Goal: Communication & Community: Answer question/provide support

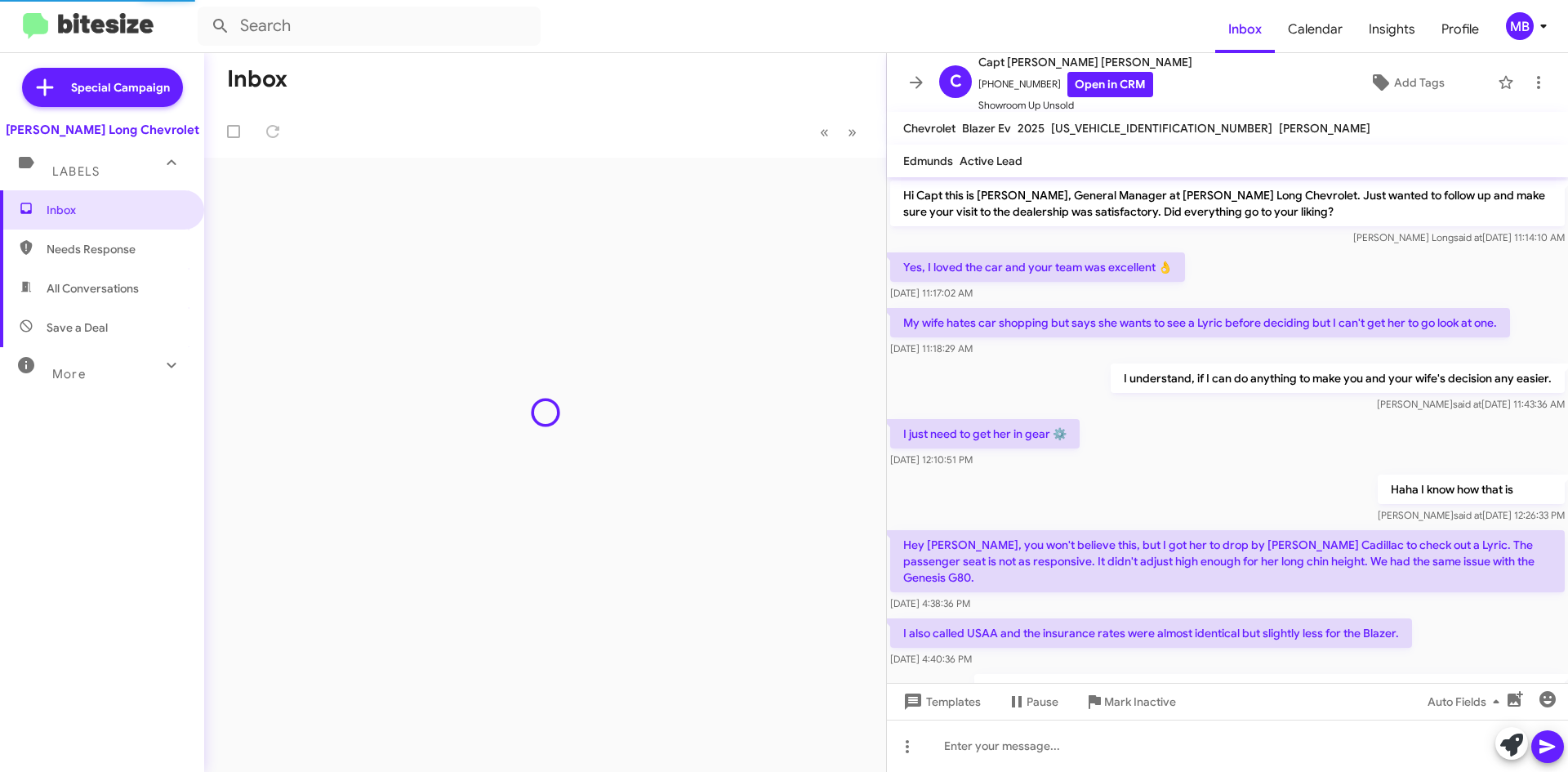
scroll to position [336, 0]
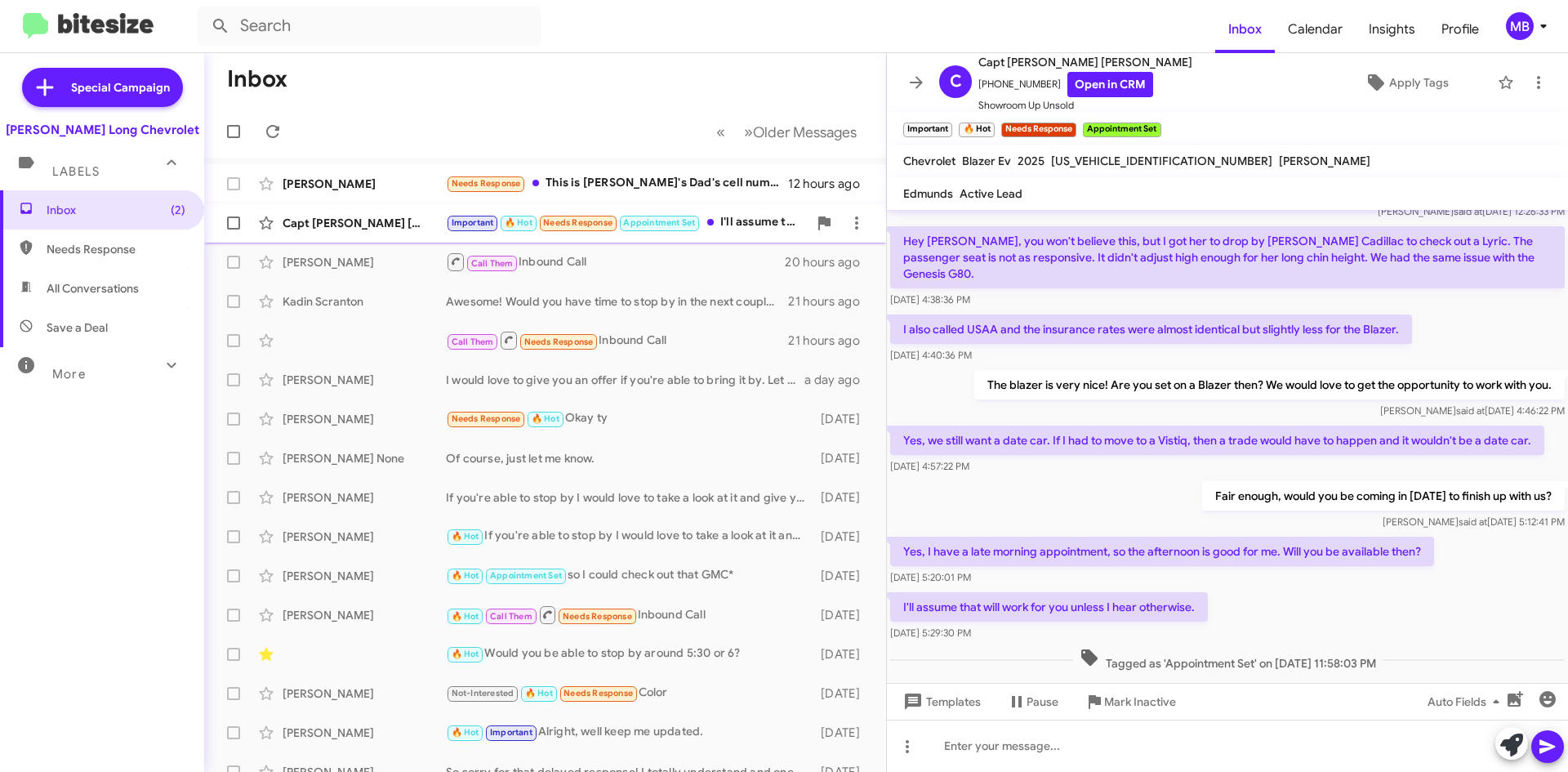
click at [726, 213] on div "Important 🔥 Hot Needs Response Appointment Set I'll assume that will work for y…" at bounding box center [627, 222] width 362 height 19
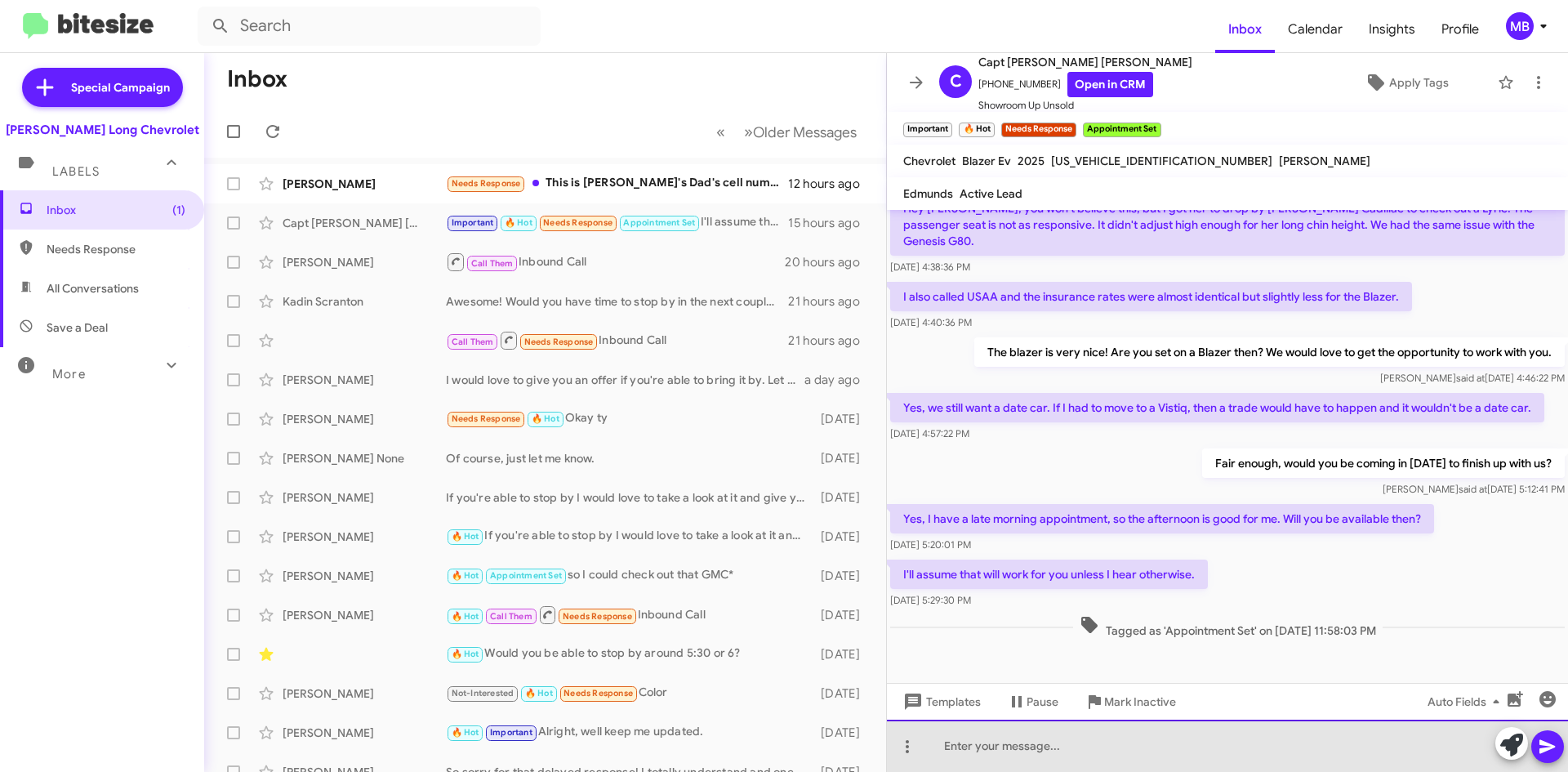
click at [1062, 761] on div at bounding box center [1227, 745] width 681 height 52
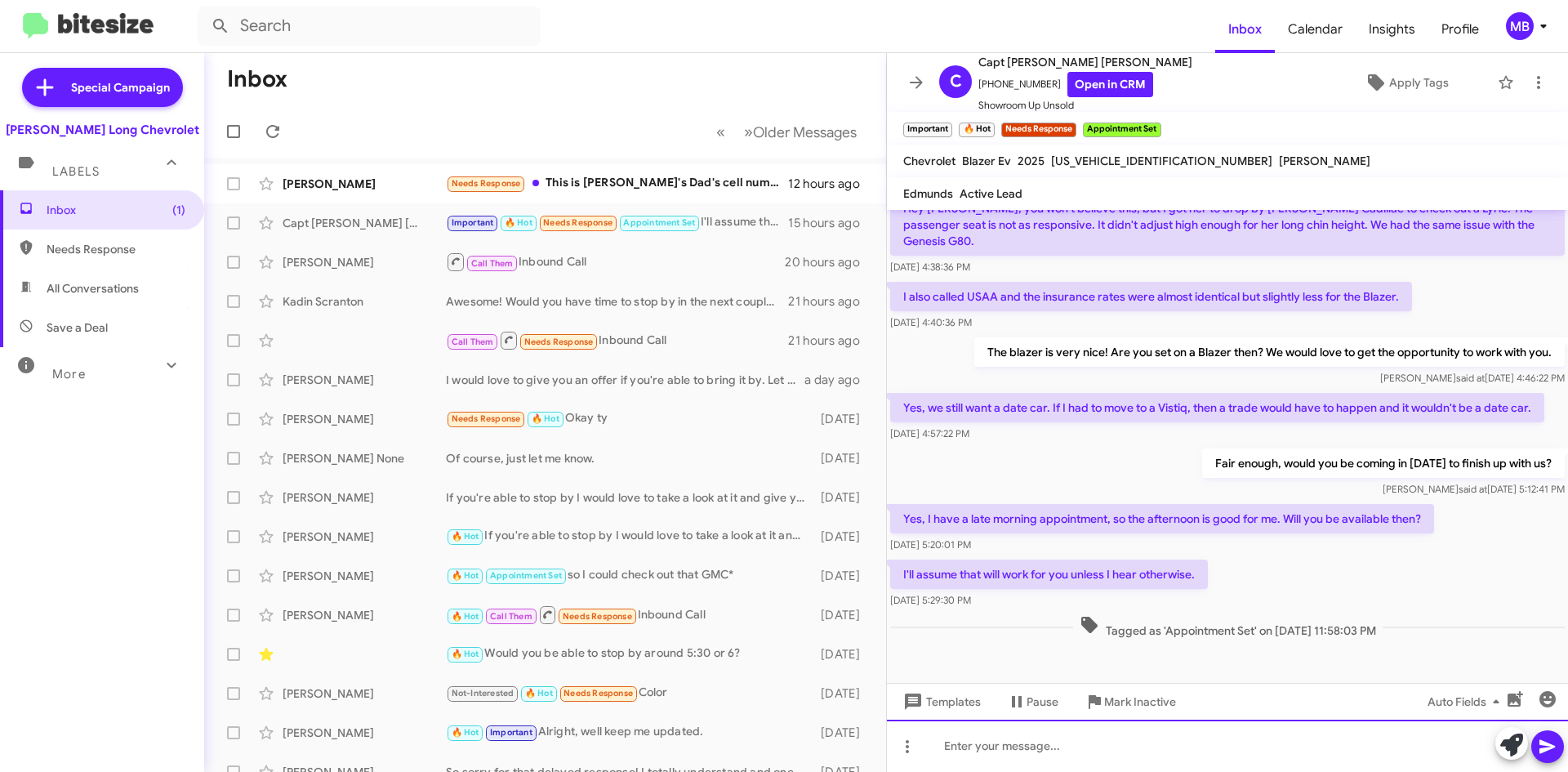
click at [1223, 742] on div at bounding box center [1227, 745] width 681 height 52
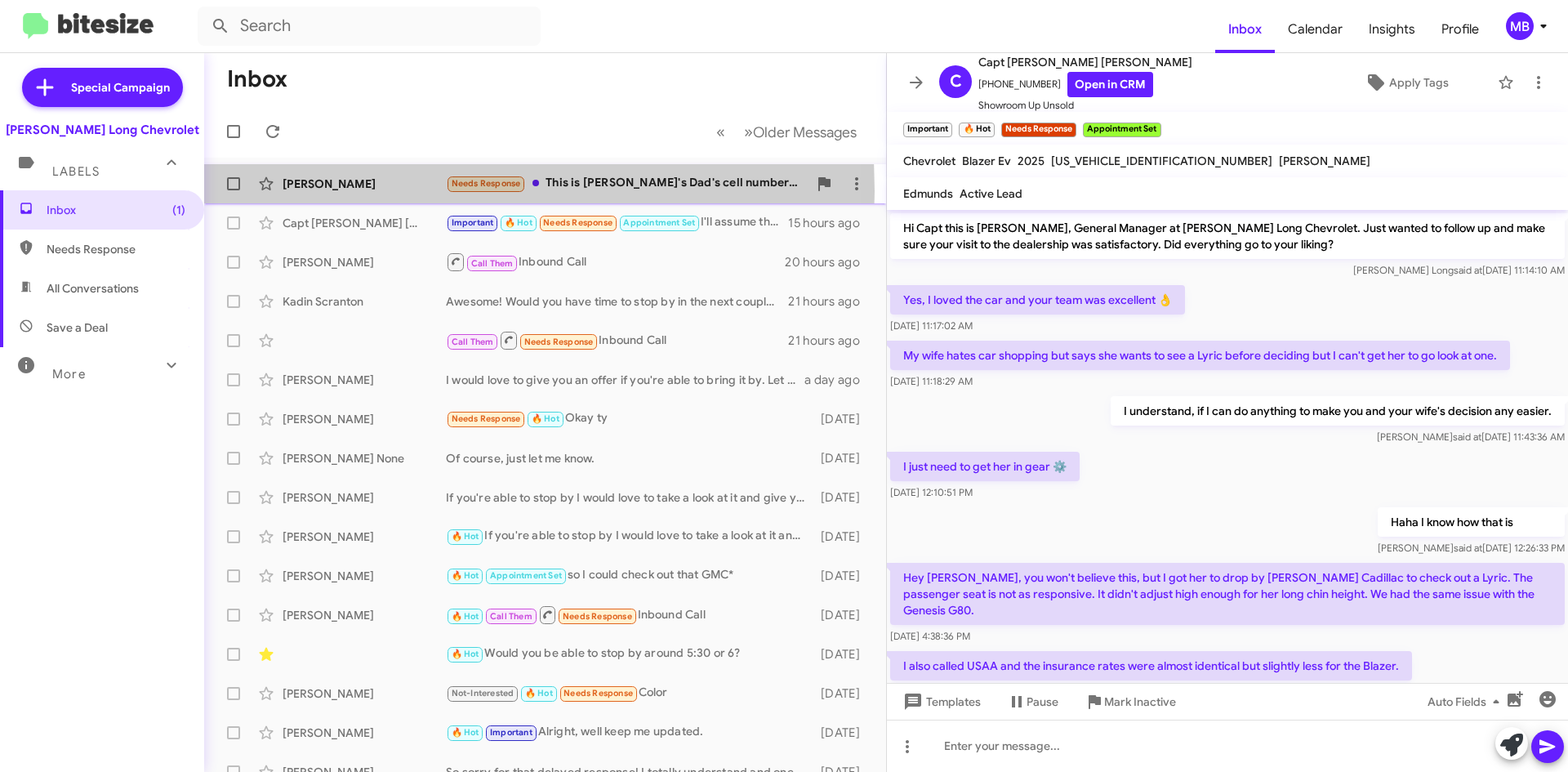
click at [349, 191] on div "[PERSON_NAME]" at bounding box center [364, 184] width 163 height 17
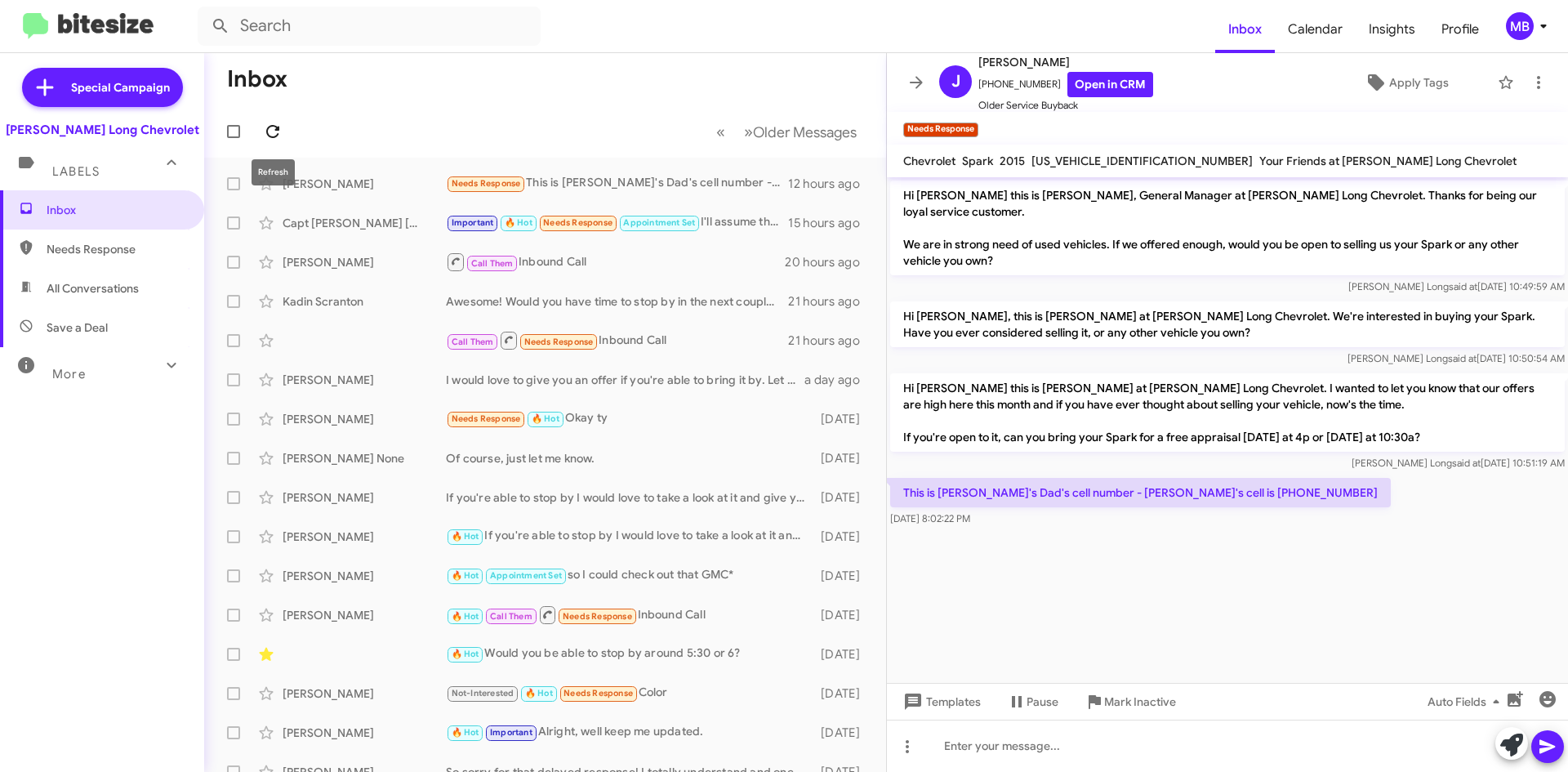
click at [282, 130] on icon at bounding box center [273, 132] width 20 height 20
click at [284, 124] on span at bounding box center [272, 132] width 32 height 20
